Goal: Check status: Check status

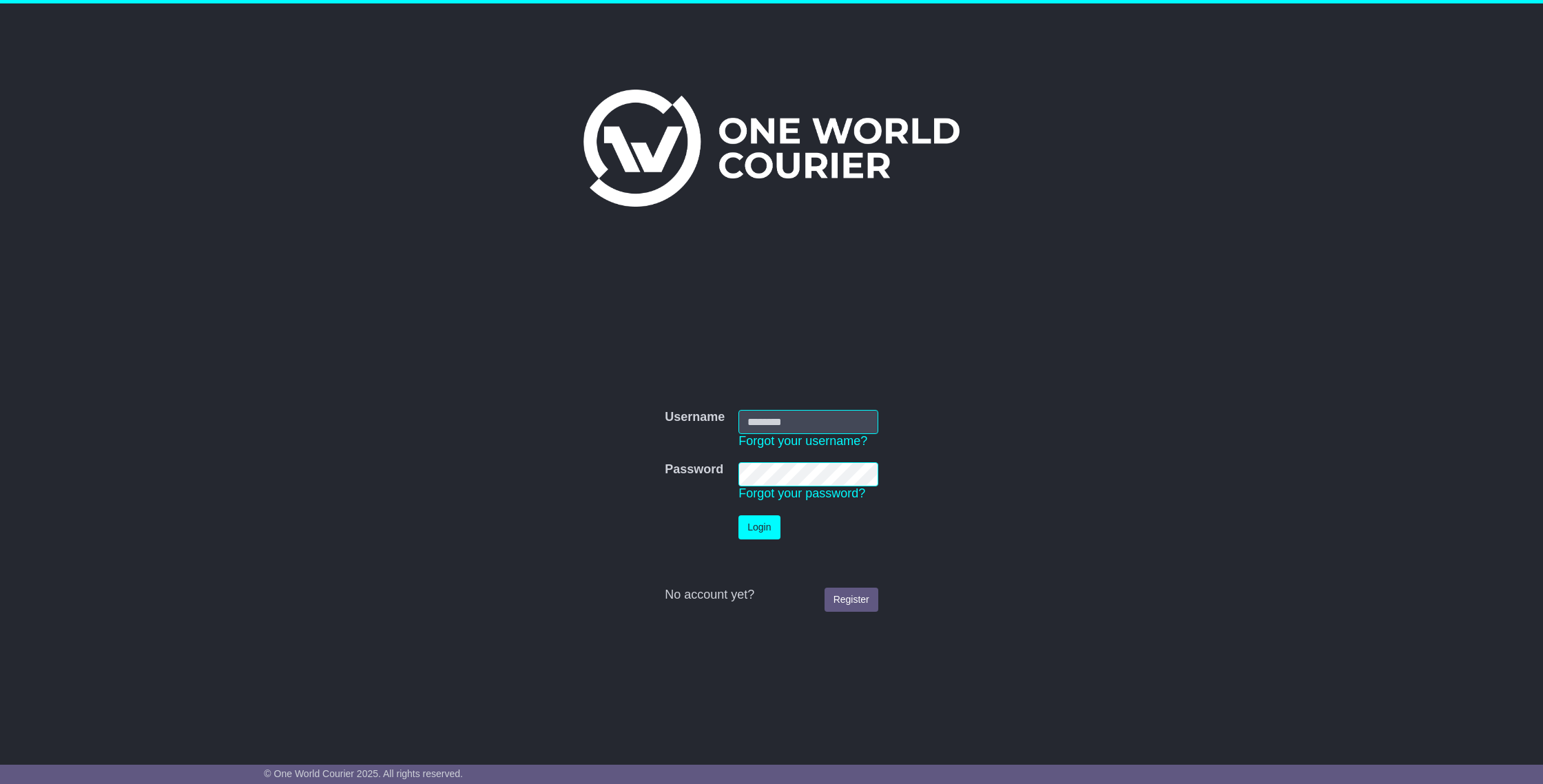
type input "**********"
click at [752, 530] on button "Login" at bounding box center [759, 527] width 41 height 24
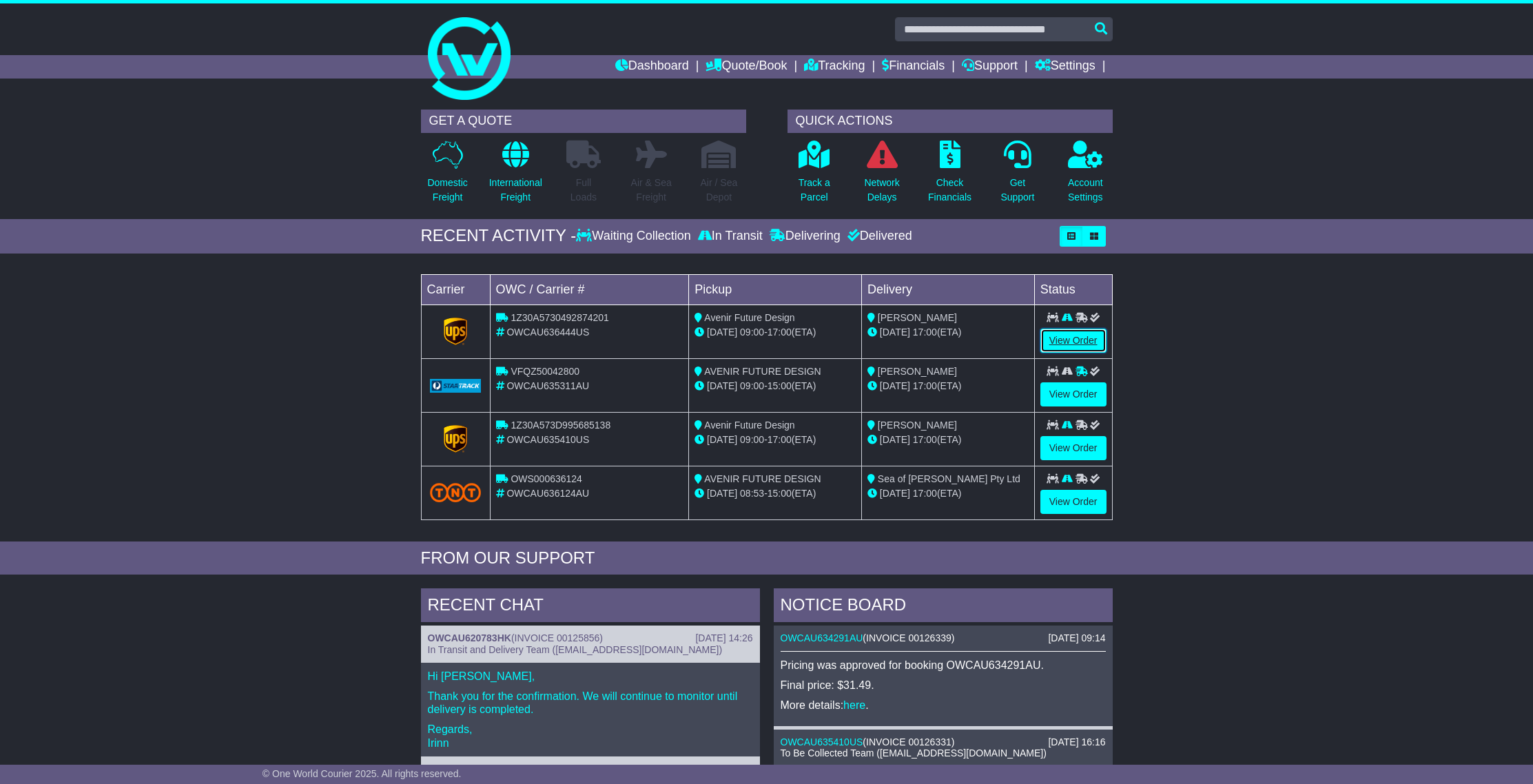
click at [1085, 343] on link "View Order" at bounding box center [1073, 340] width 66 height 24
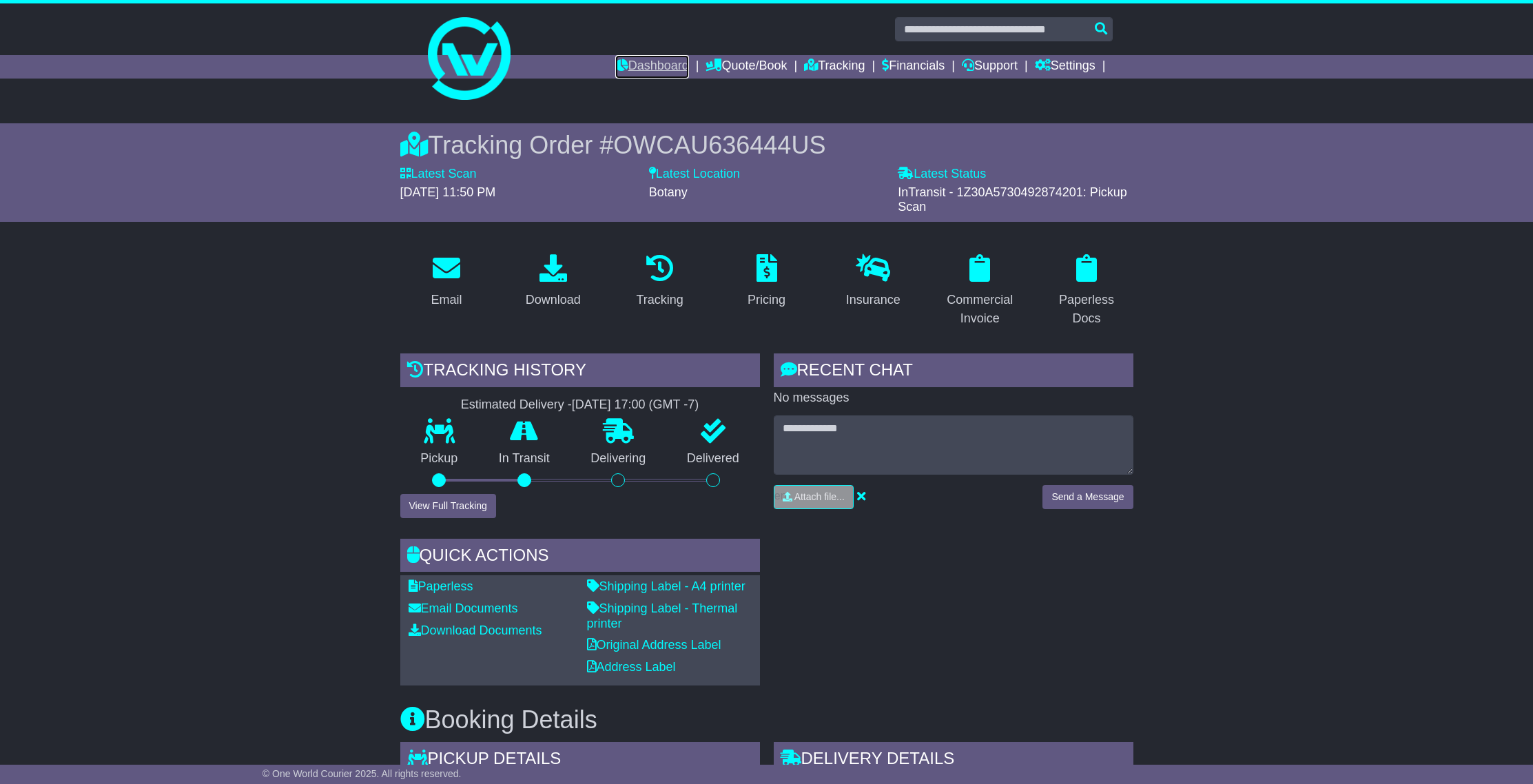
click at [633, 68] on link "Dashboard" at bounding box center [652, 66] width 74 height 23
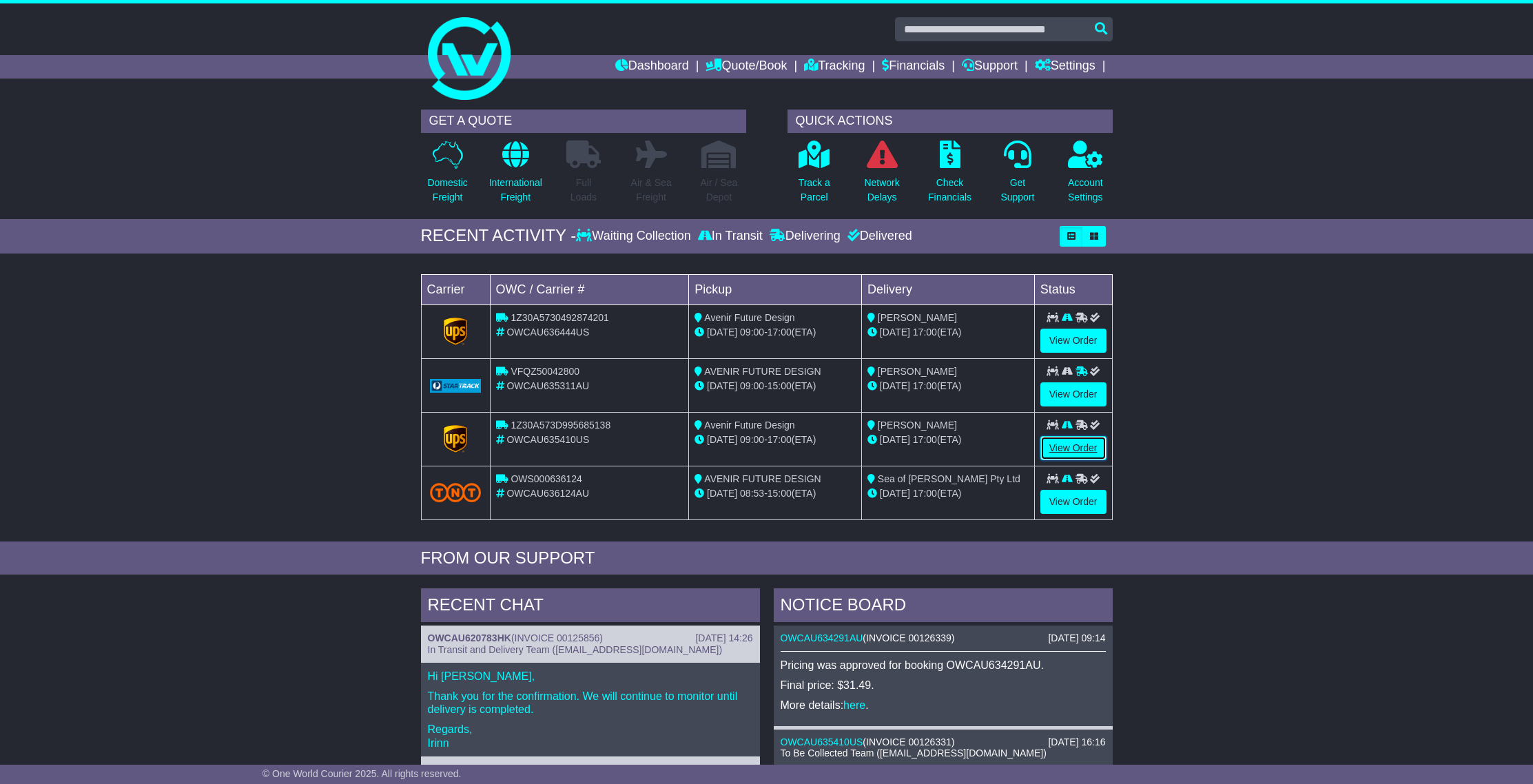
click at [1068, 451] on link "View Order" at bounding box center [1073, 448] width 66 height 24
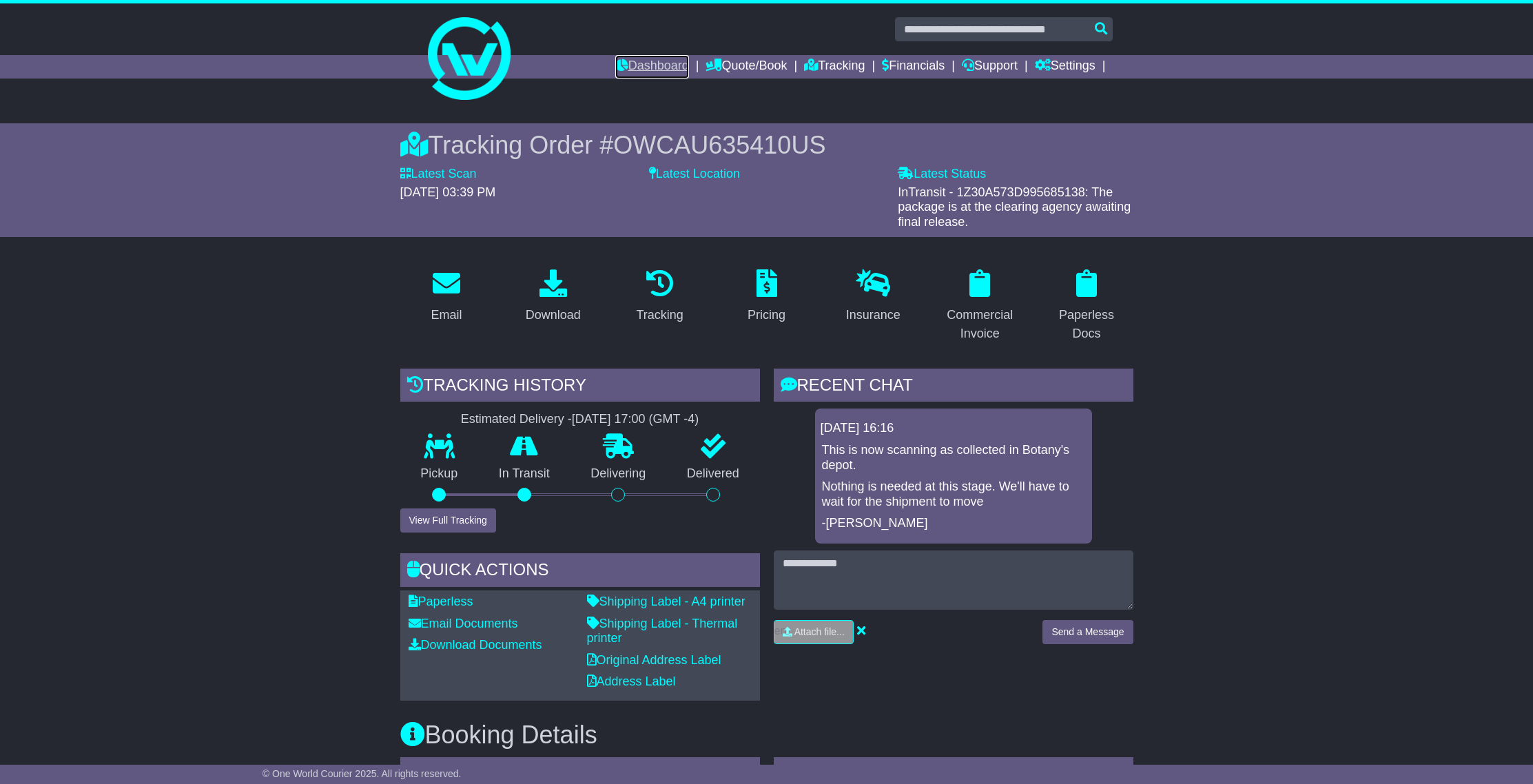
click at [644, 66] on link "Dashboard" at bounding box center [652, 66] width 74 height 23
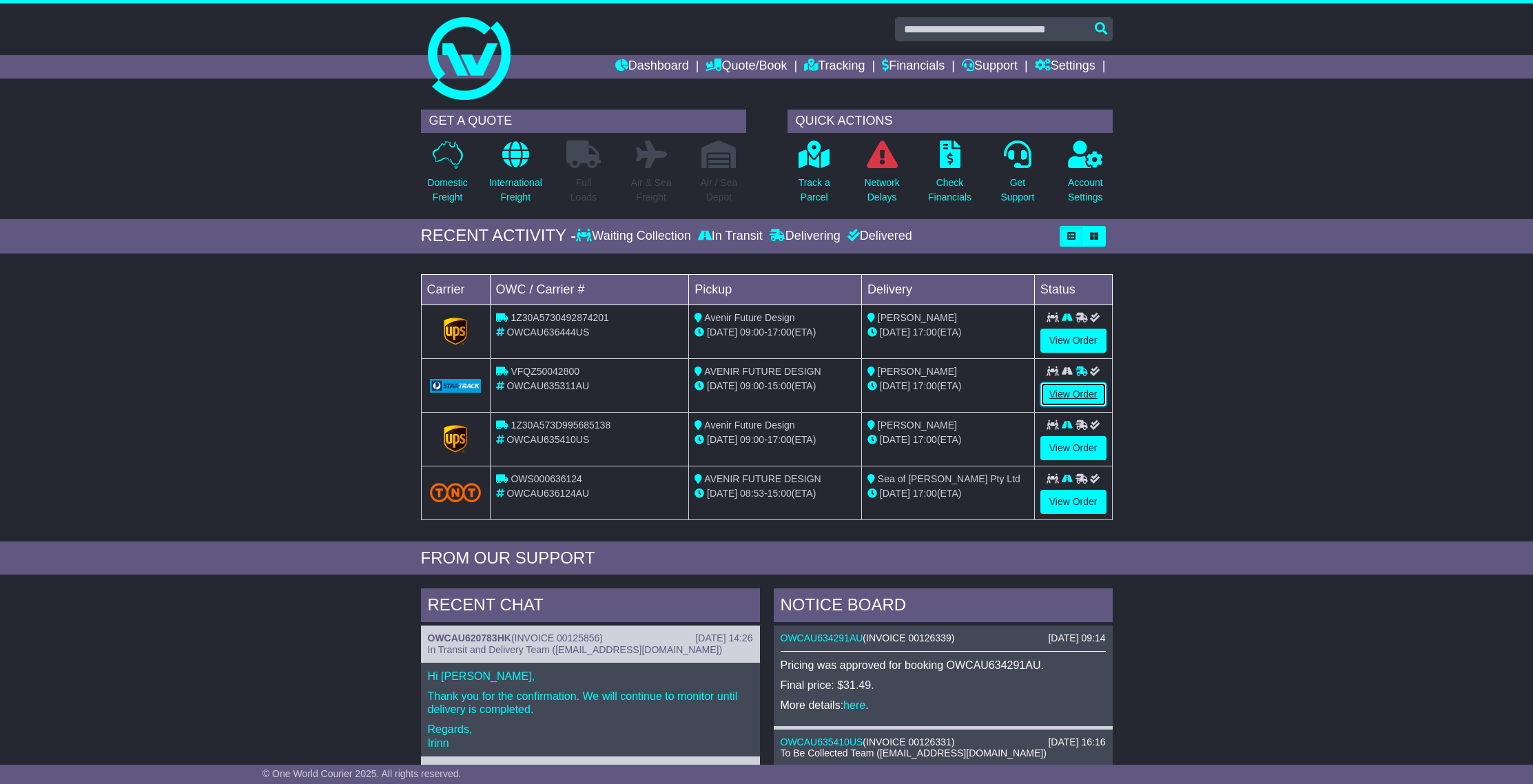
click at [1069, 394] on link "View Order" at bounding box center [1073, 394] width 66 height 24
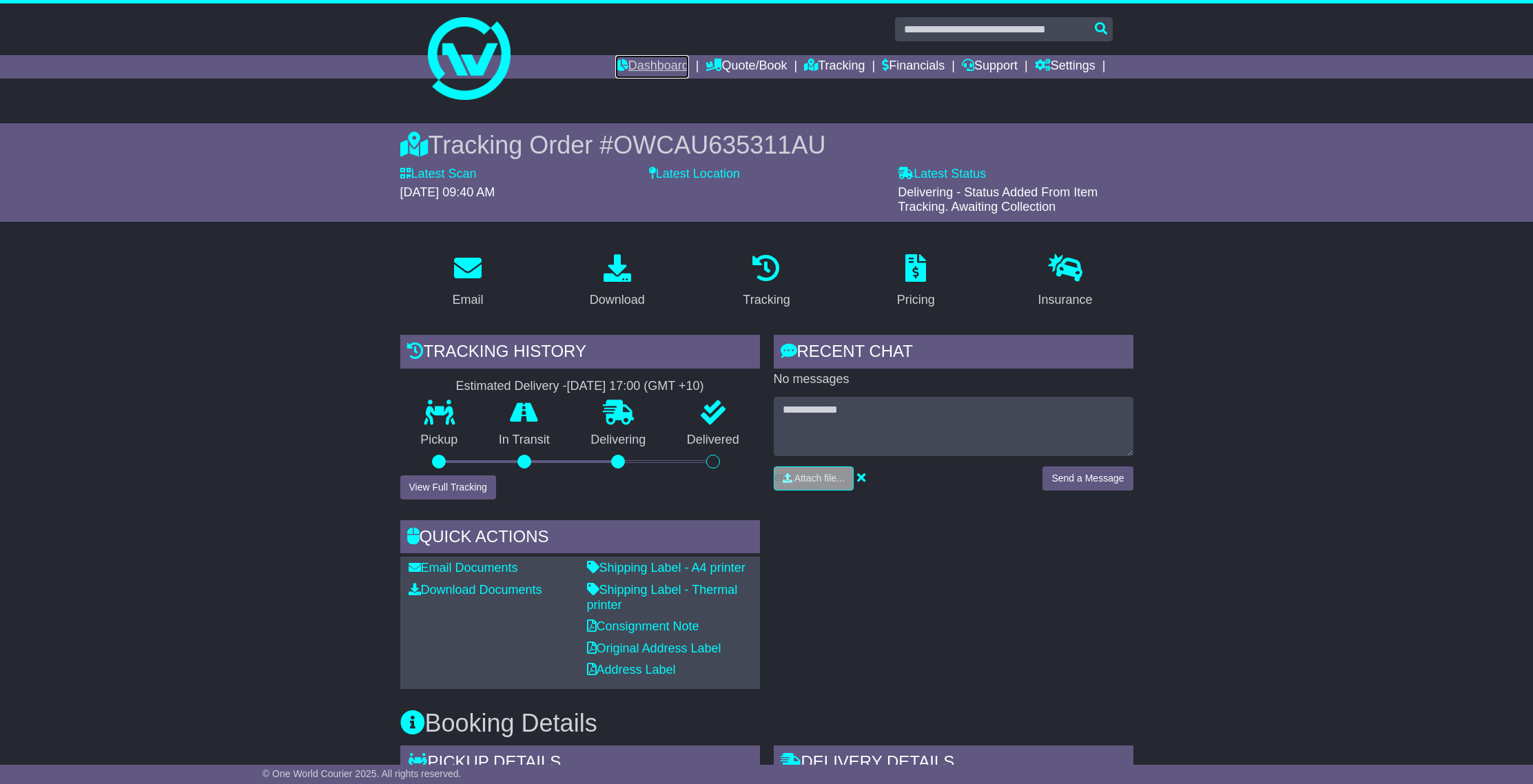
click at [645, 66] on link "Dashboard" at bounding box center [652, 66] width 74 height 23
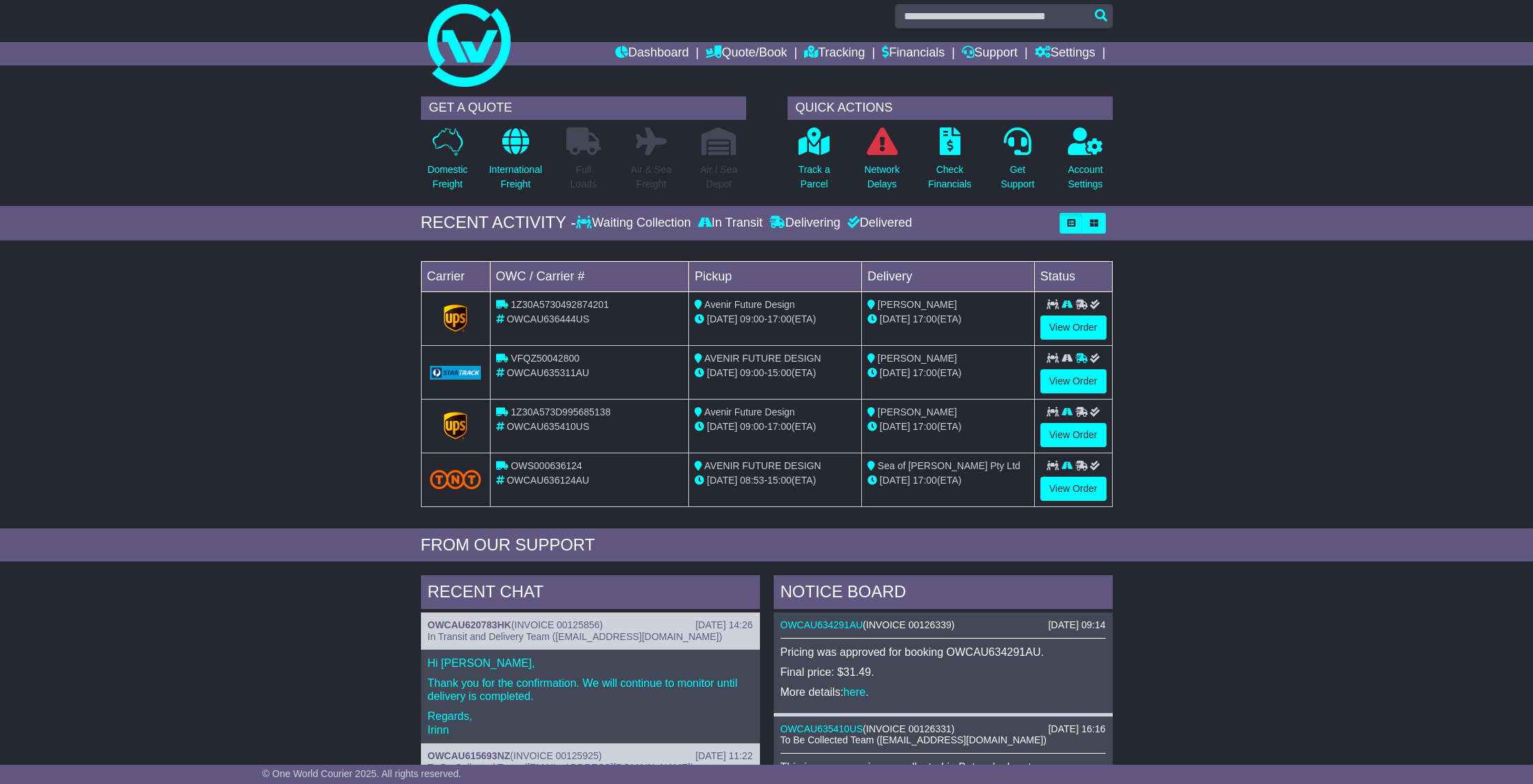
scroll to position [183, 0]
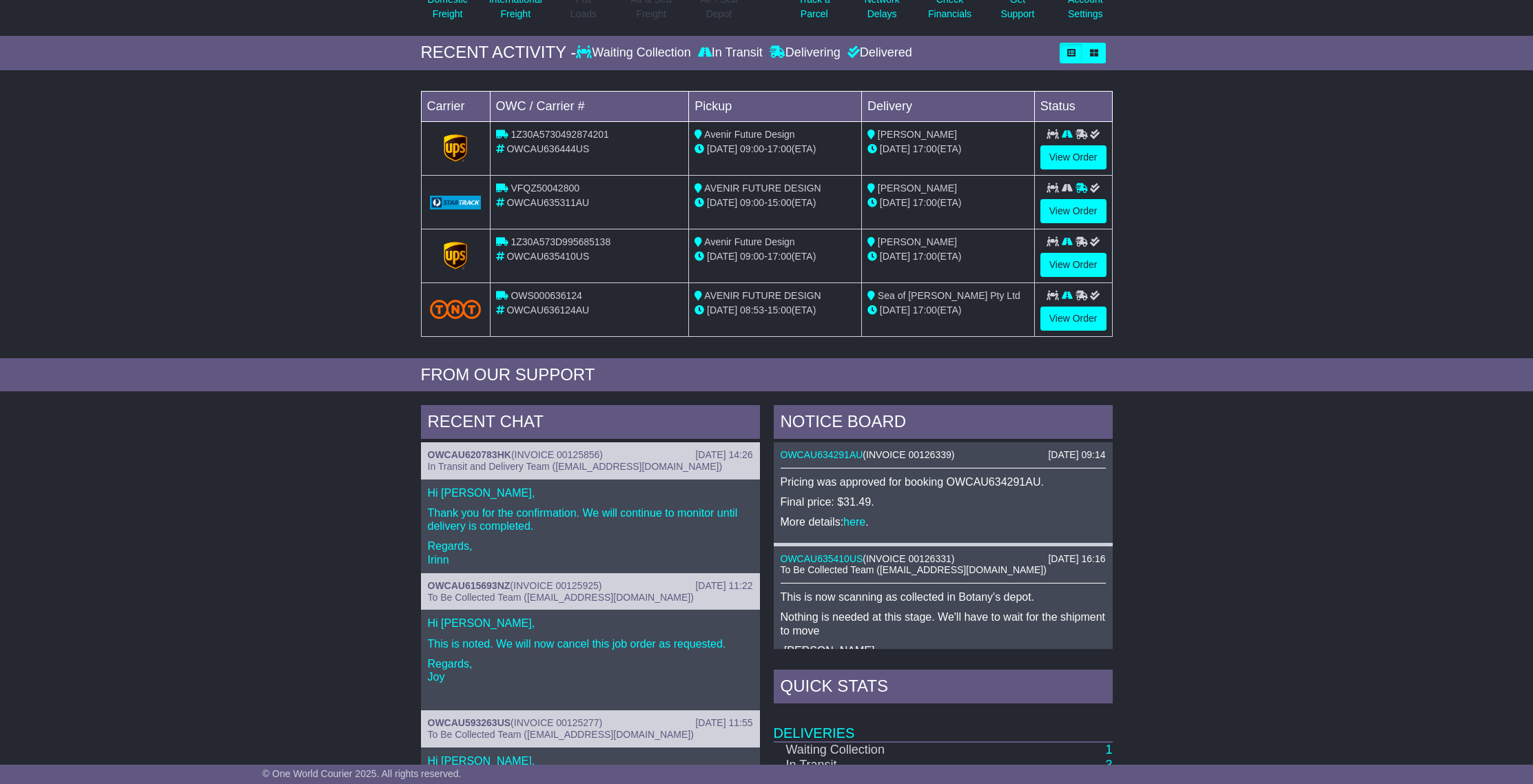
click at [565, 139] on span "1Z30A5730492874201" at bounding box center [559, 134] width 98 height 11
click at [1060, 153] on link "View Order" at bounding box center [1073, 157] width 66 height 24
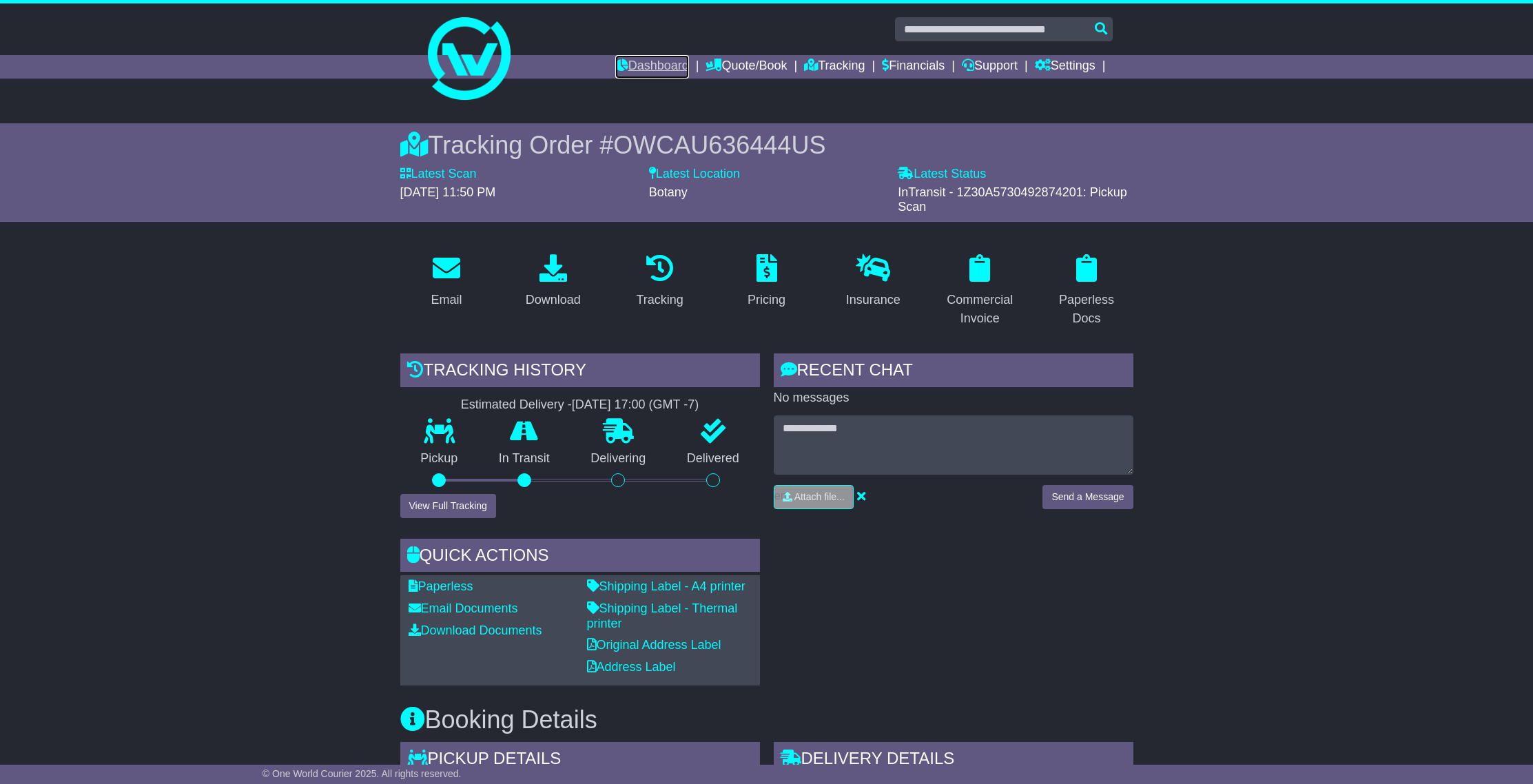
click at [650, 68] on link "Dashboard" at bounding box center [652, 66] width 74 height 23
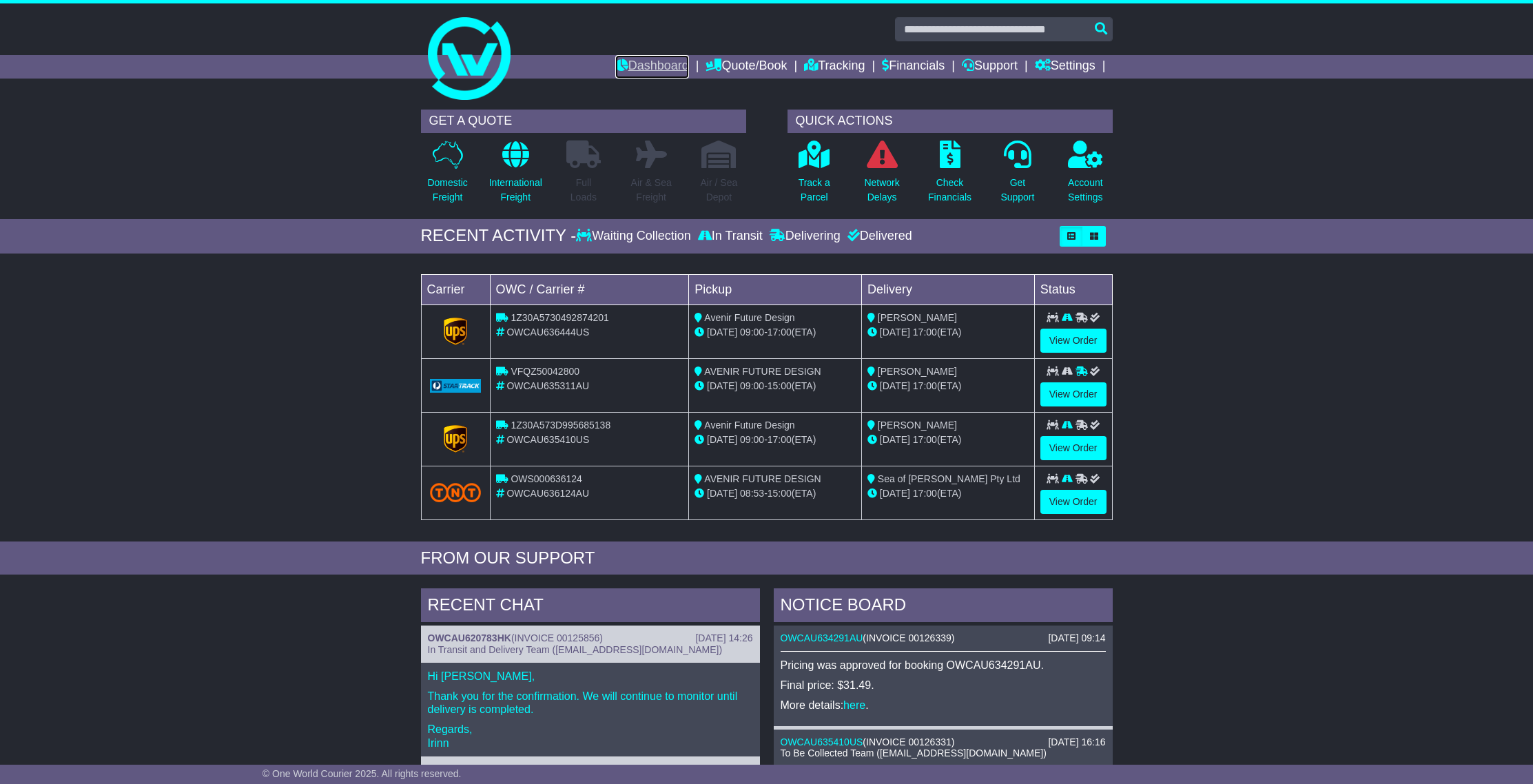
click at [638, 65] on link "Dashboard" at bounding box center [652, 66] width 74 height 23
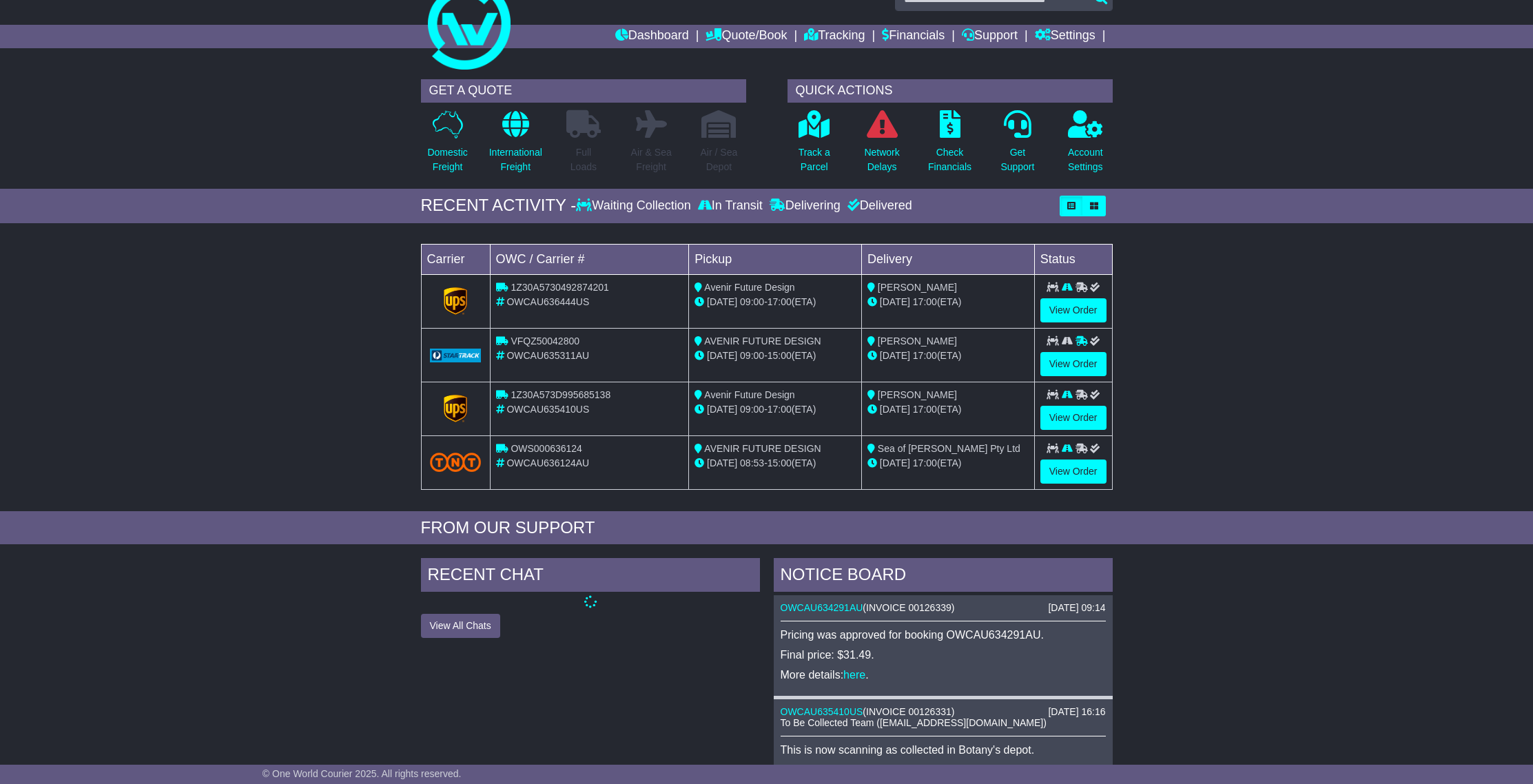
scroll to position [418, 0]
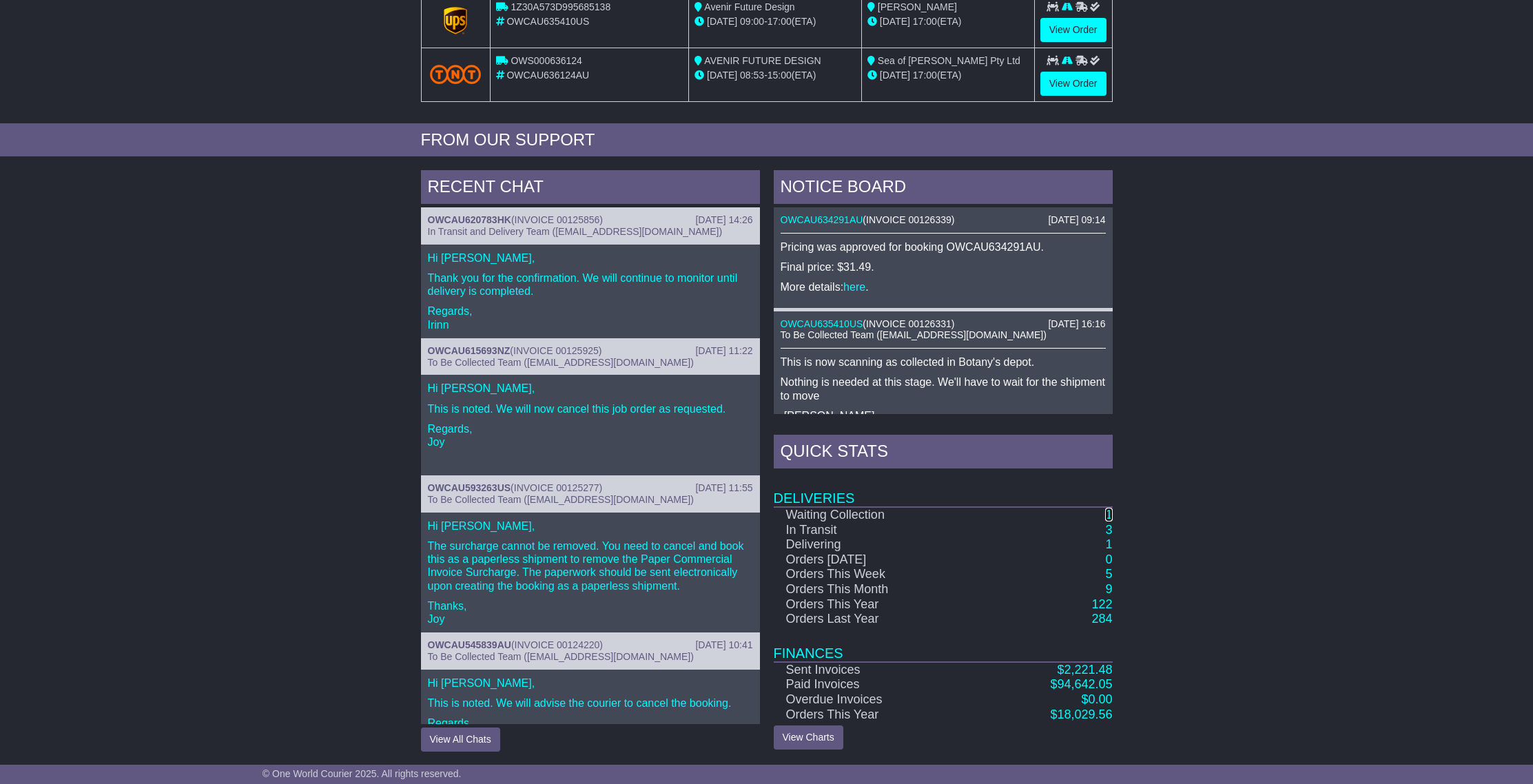
click at [1109, 515] on link "1" at bounding box center [1108, 514] width 7 height 13
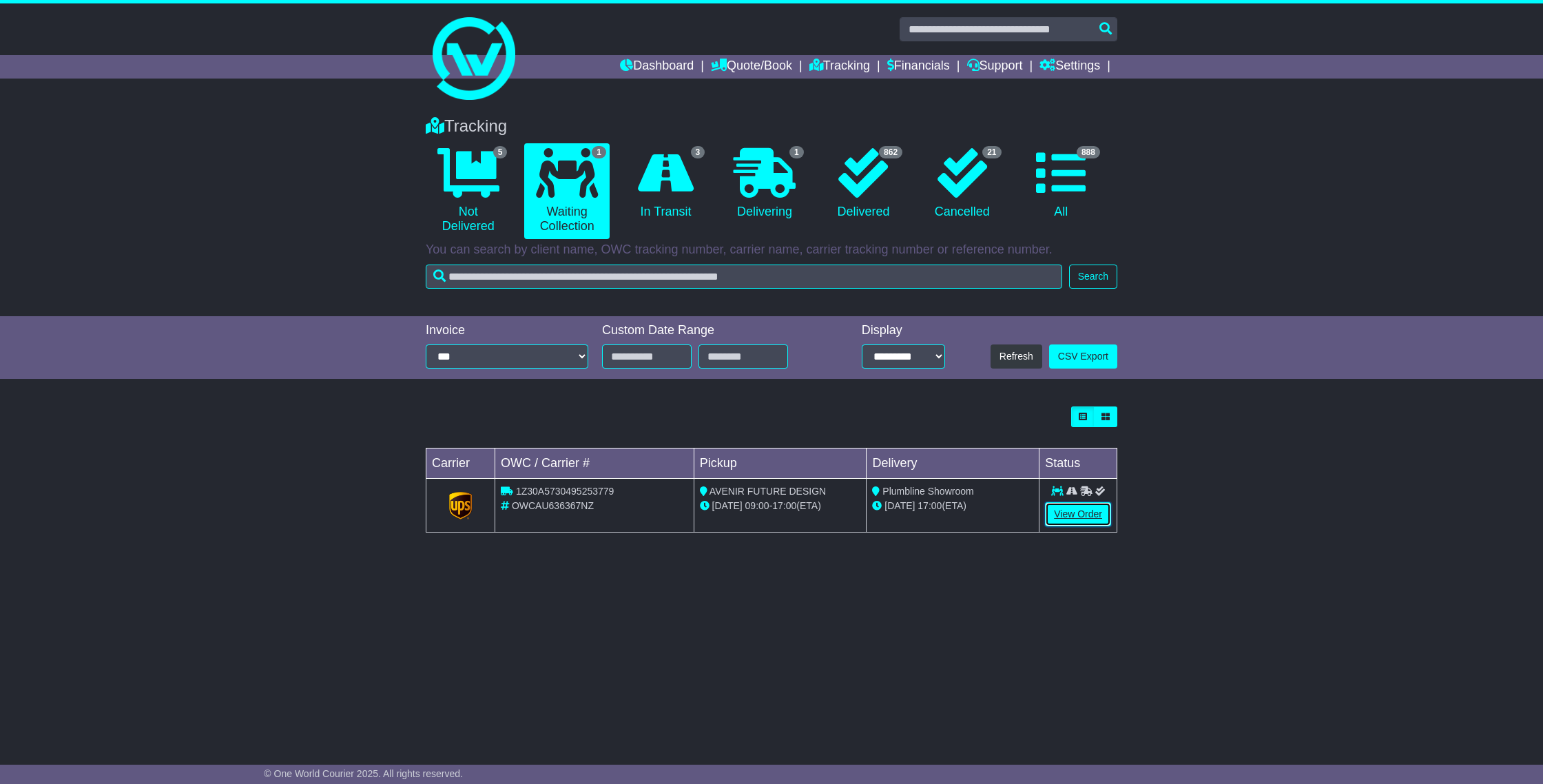
click at [1072, 513] on link "View Order" at bounding box center [1078, 514] width 66 height 24
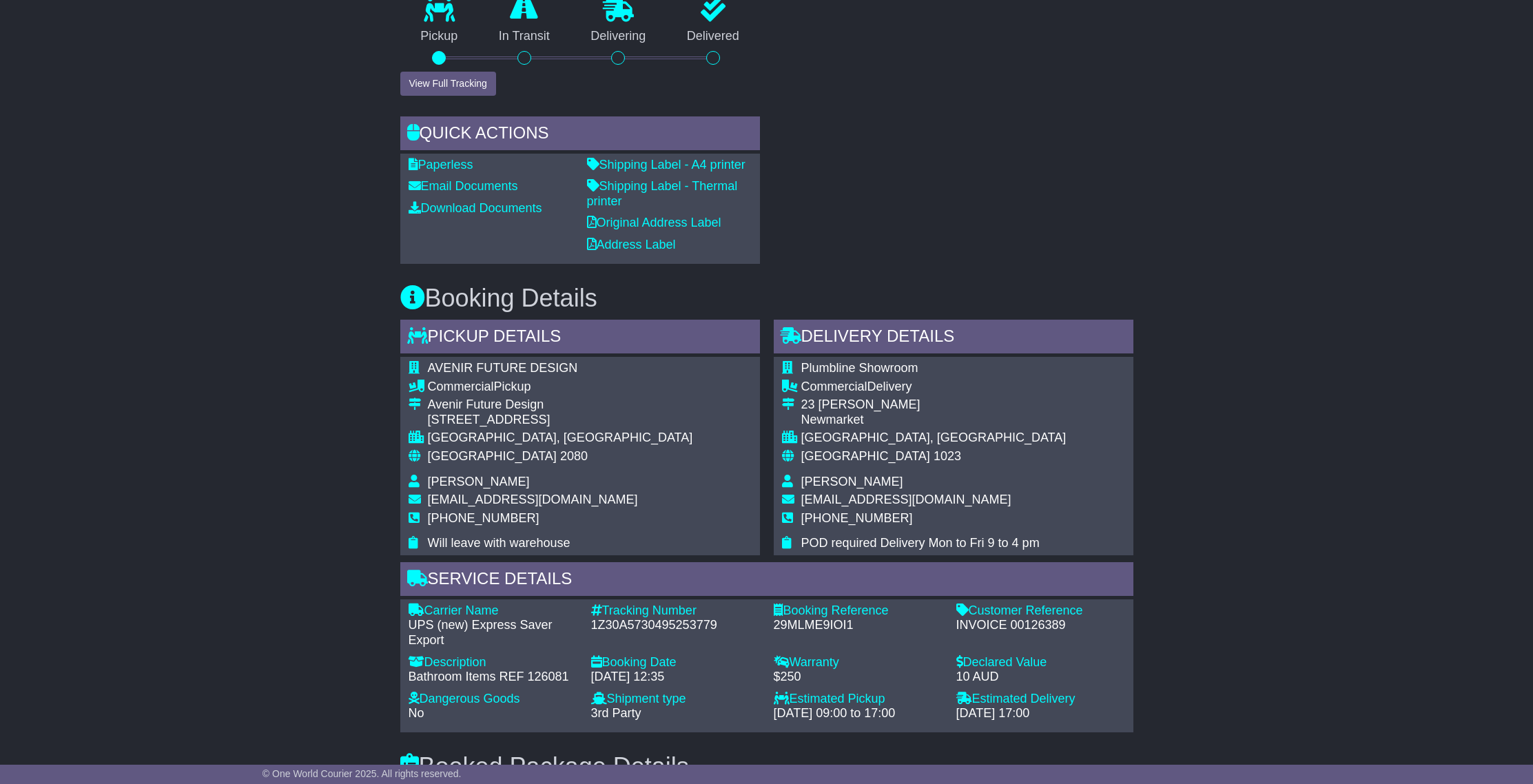
scroll to position [806, 0]
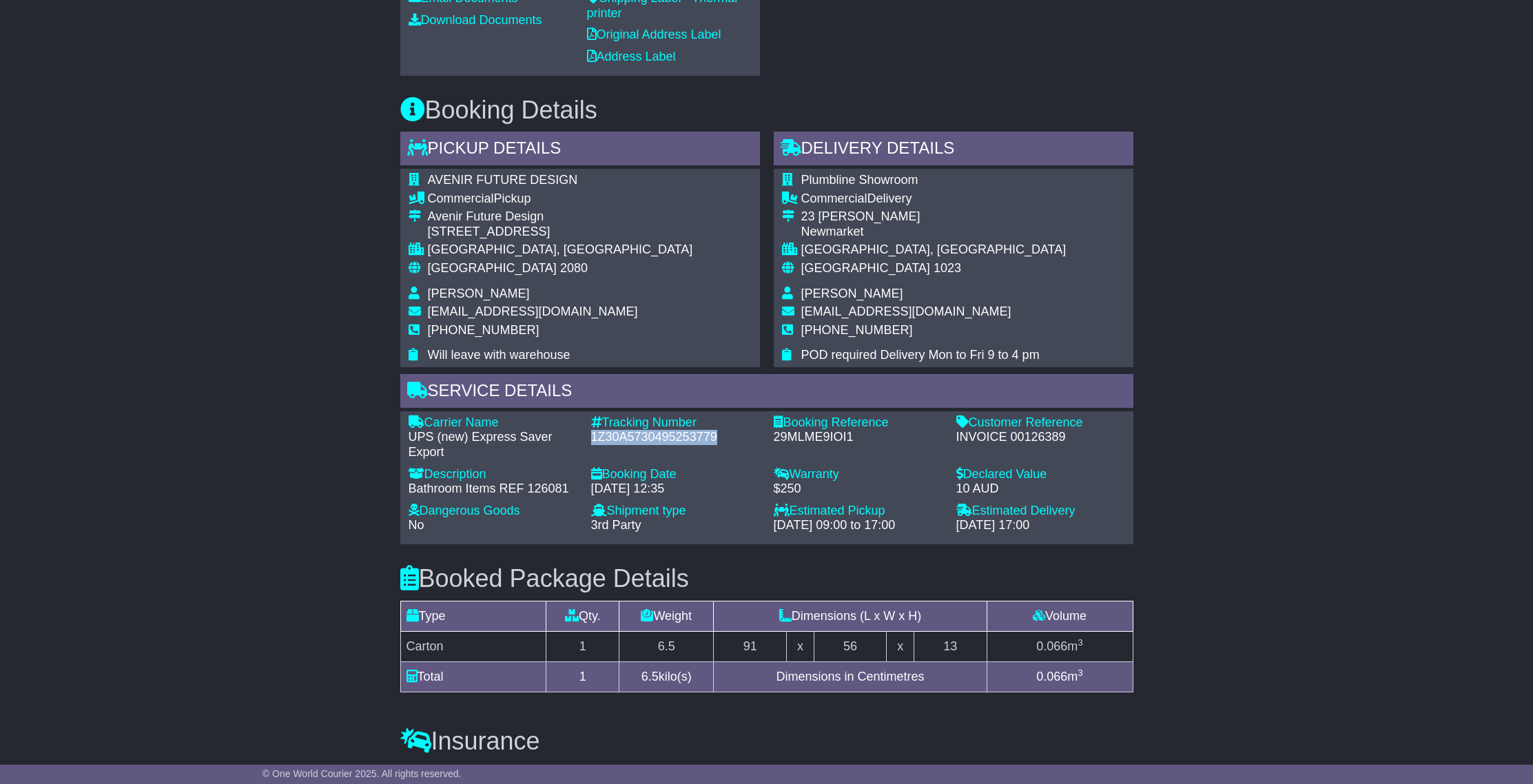
drag, startPoint x: 588, startPoint y: 436, endPoint x: 679, endPoint y: 433, distance: 91.0
click at [728, 442] on div "Tracking Number - 1Z30A5730495253779" at bounding box center [675, 438] width 182 height 45
copy div "1Z30A5730495253779"
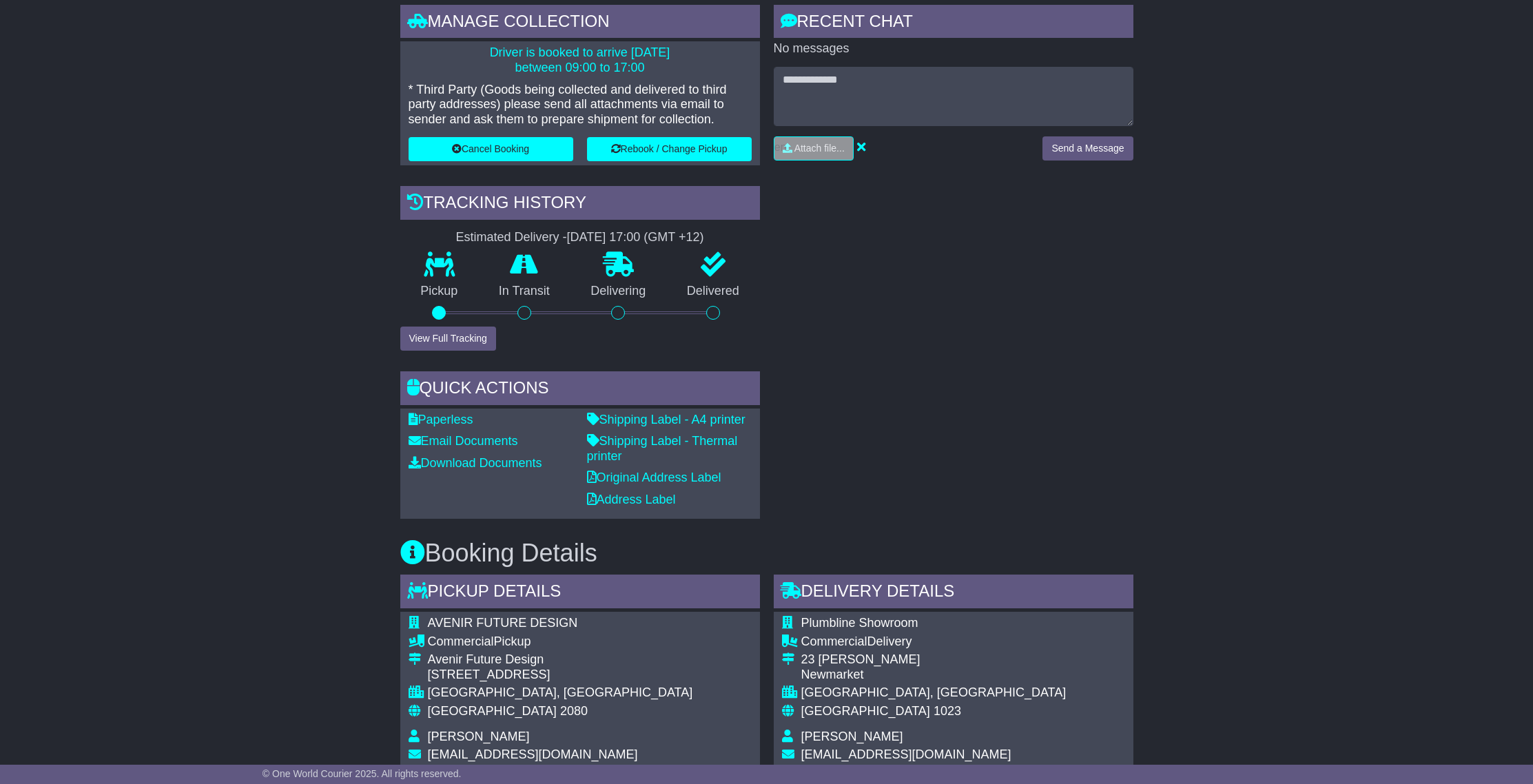
scroll to position [0, 0]
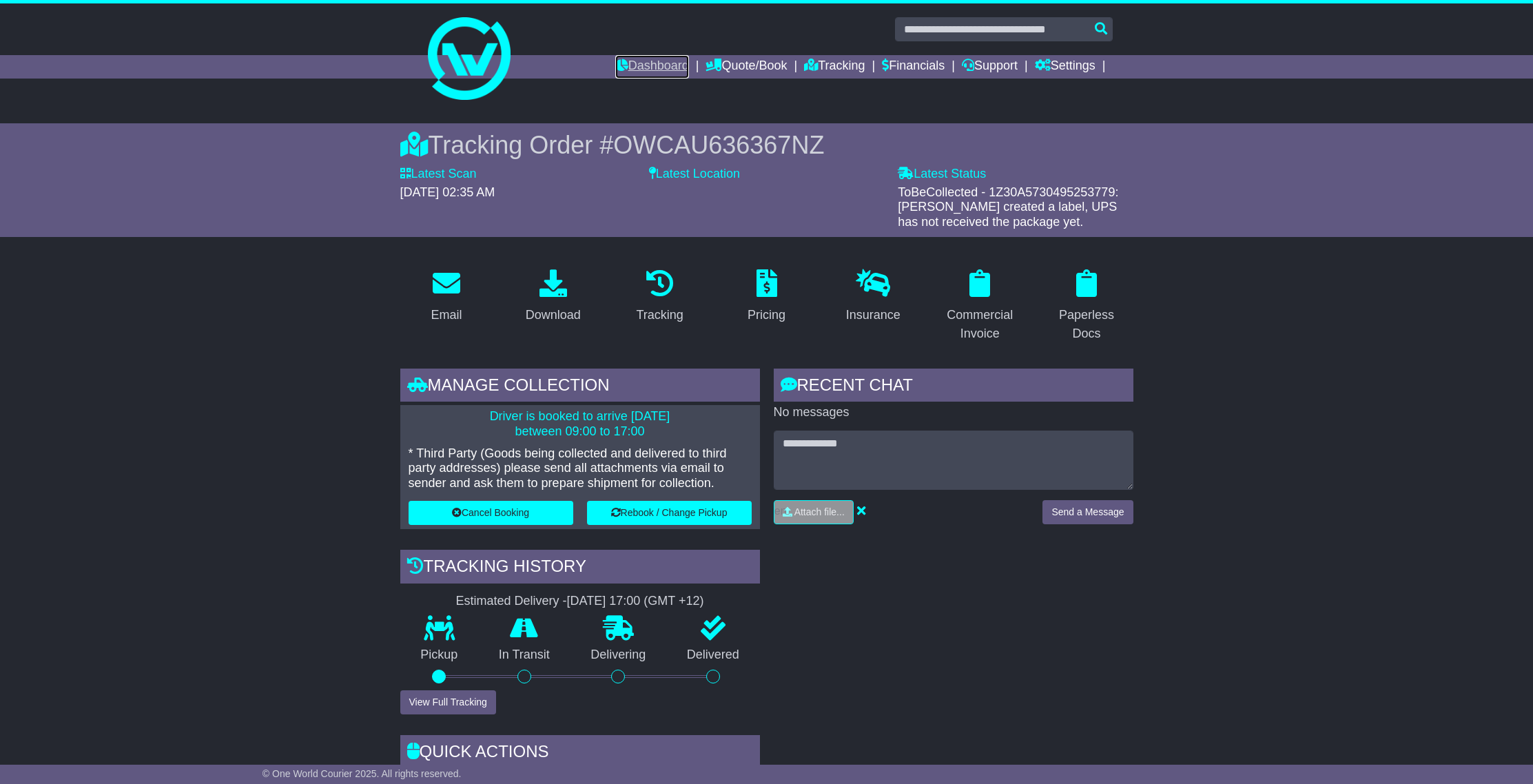
click at [642, 61] on link "Dashboard" at bounding box center [652, 66] width 74 height 23
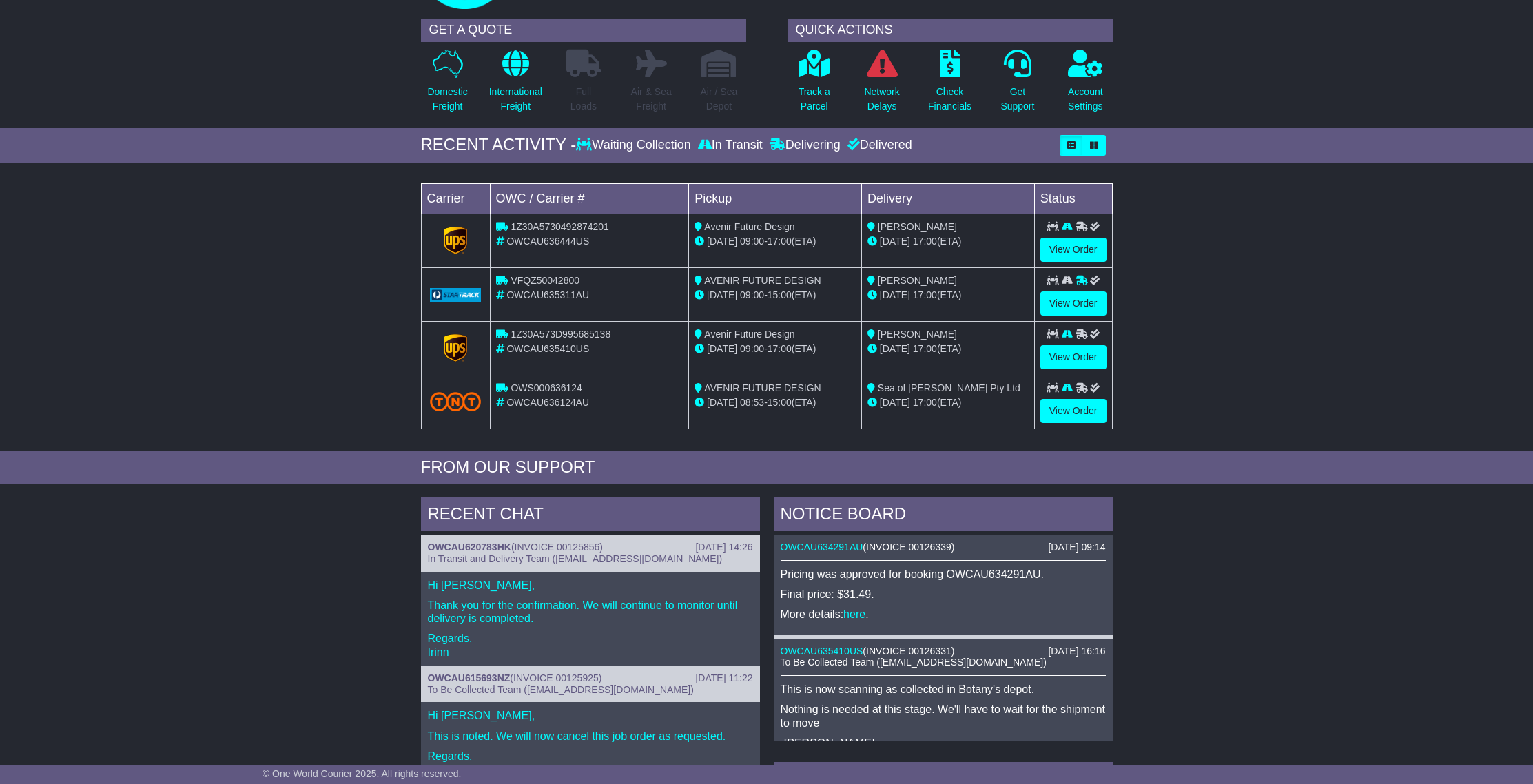
scroll to position [70, 0]
